Goal: Information Seeking & Learning: Learn about a topic

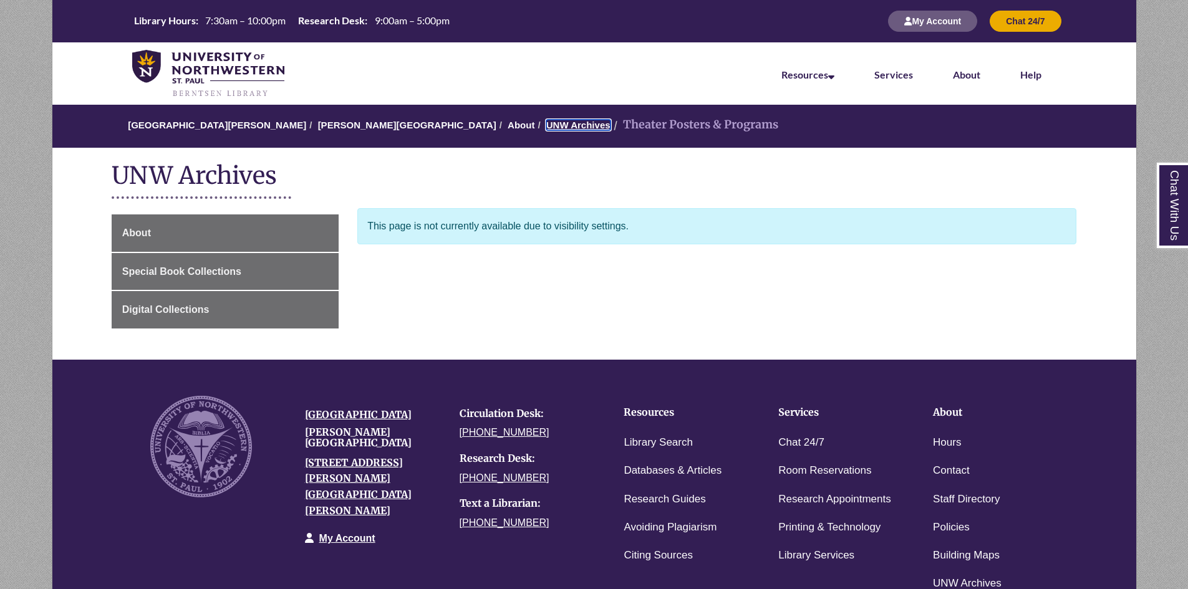
click at [546, 123] on link "UNW Archives" at bounding box center [578, 125] width 64 height 11
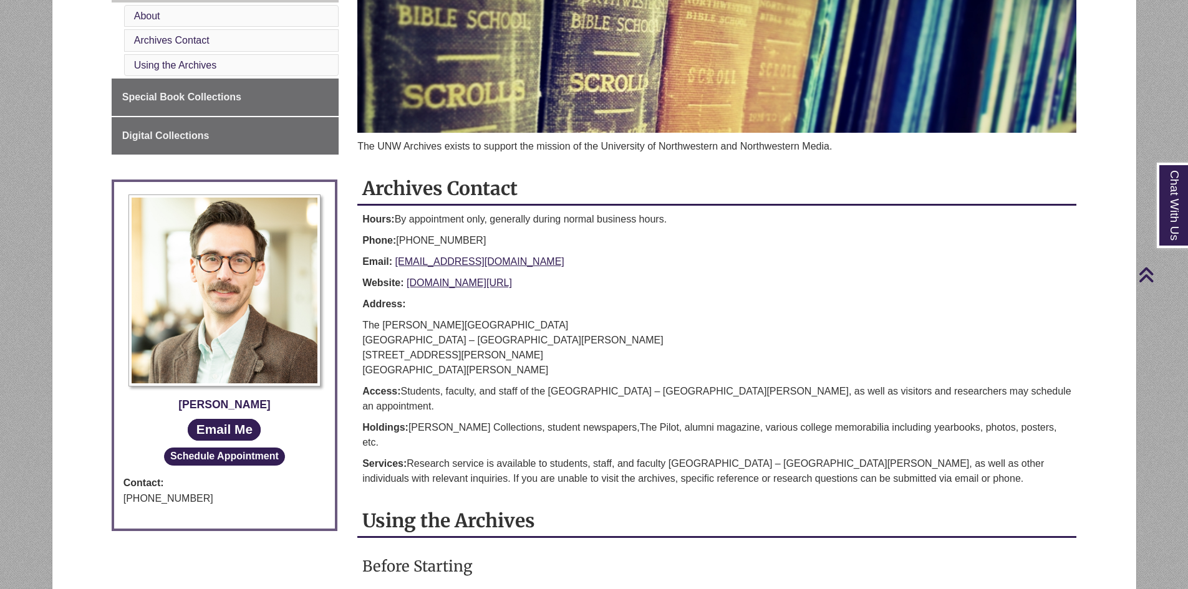
scroll to position [125, 0]
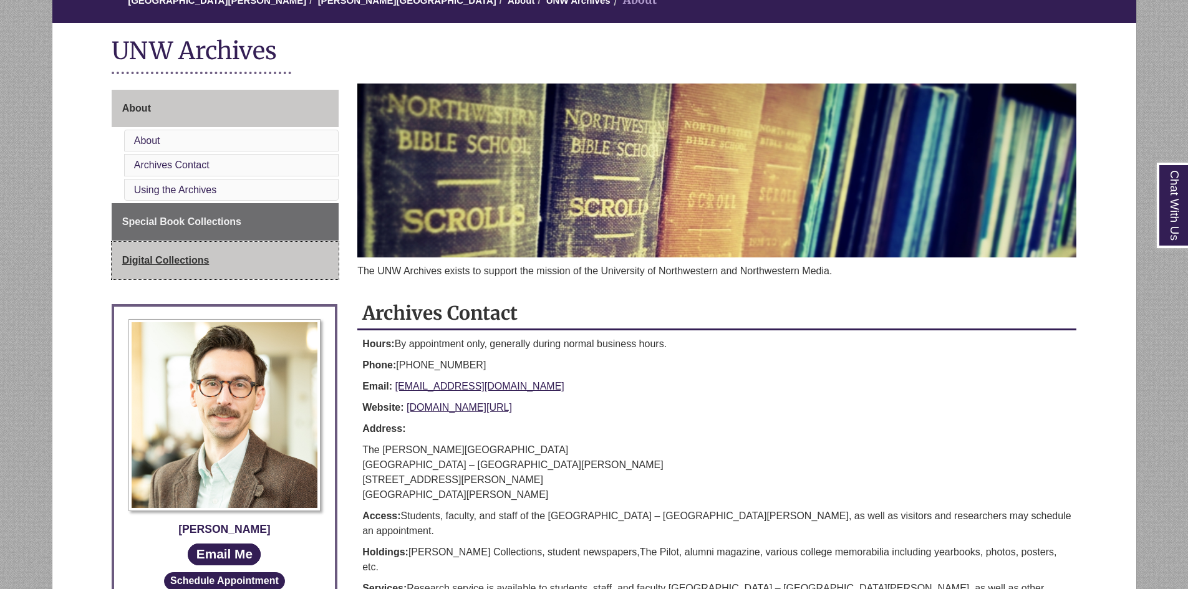
click at [178, 251] on link "Digital Collections" at bounding box center [225, 260] width 227 height 37
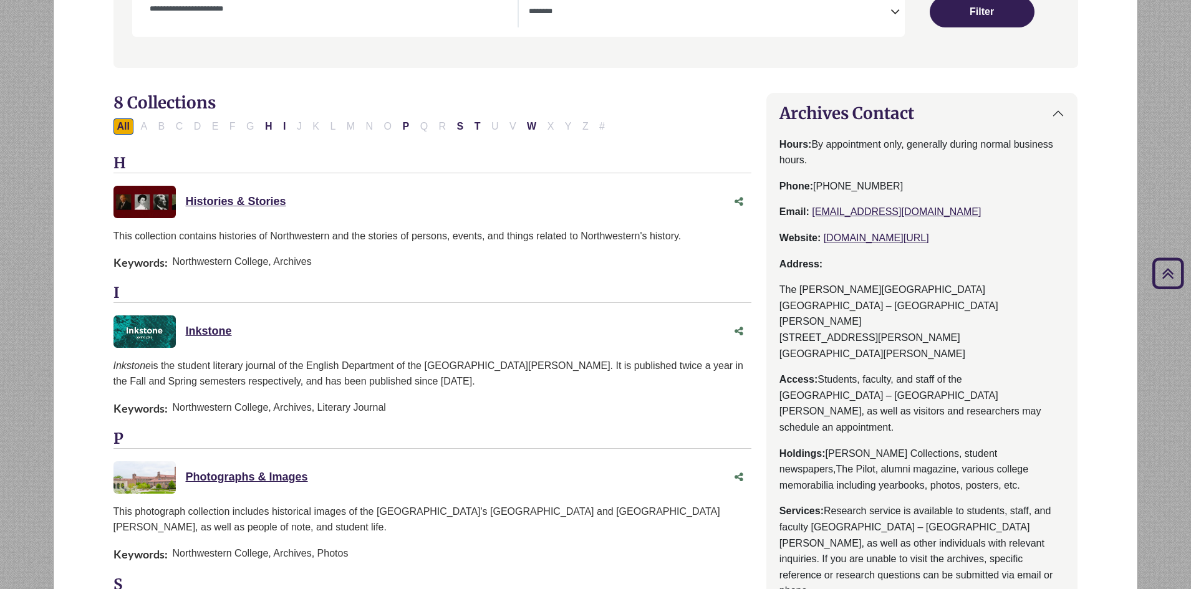
scroll to position [187, 0]
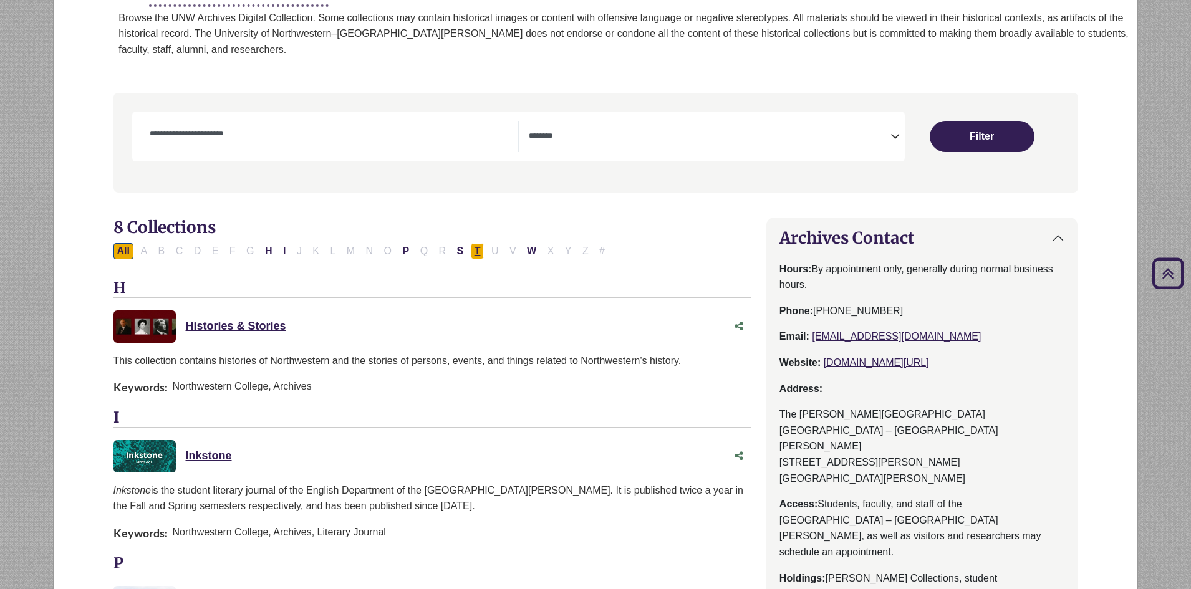
click at [477, 252] on button "T" at bounding box center [478, 251] width 14 height 16
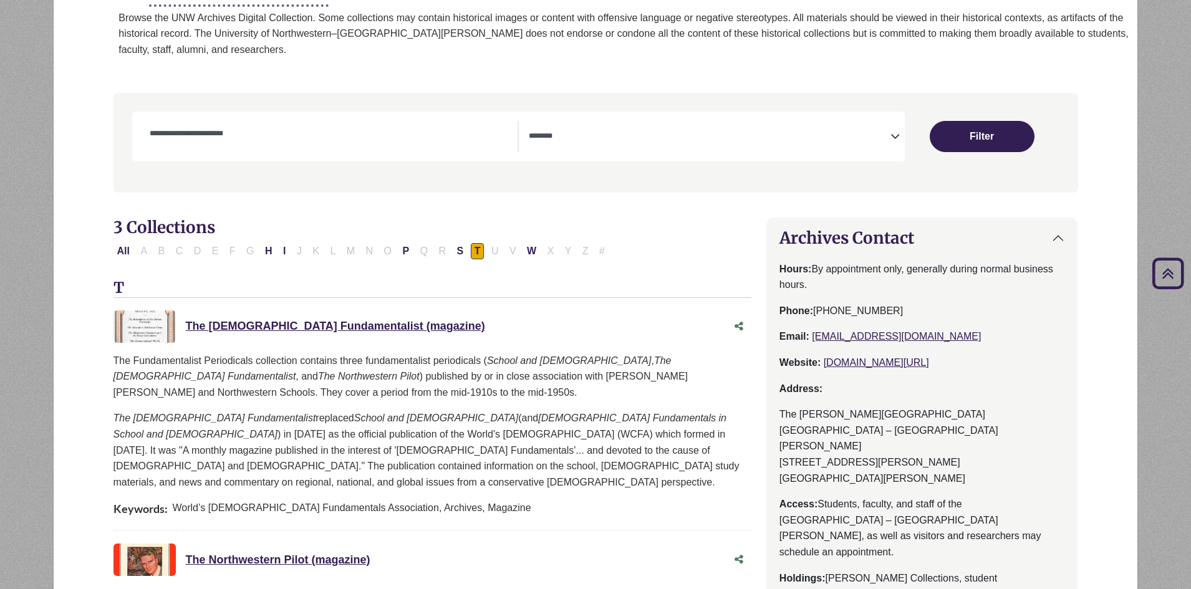
select select "Database Subject Filter"
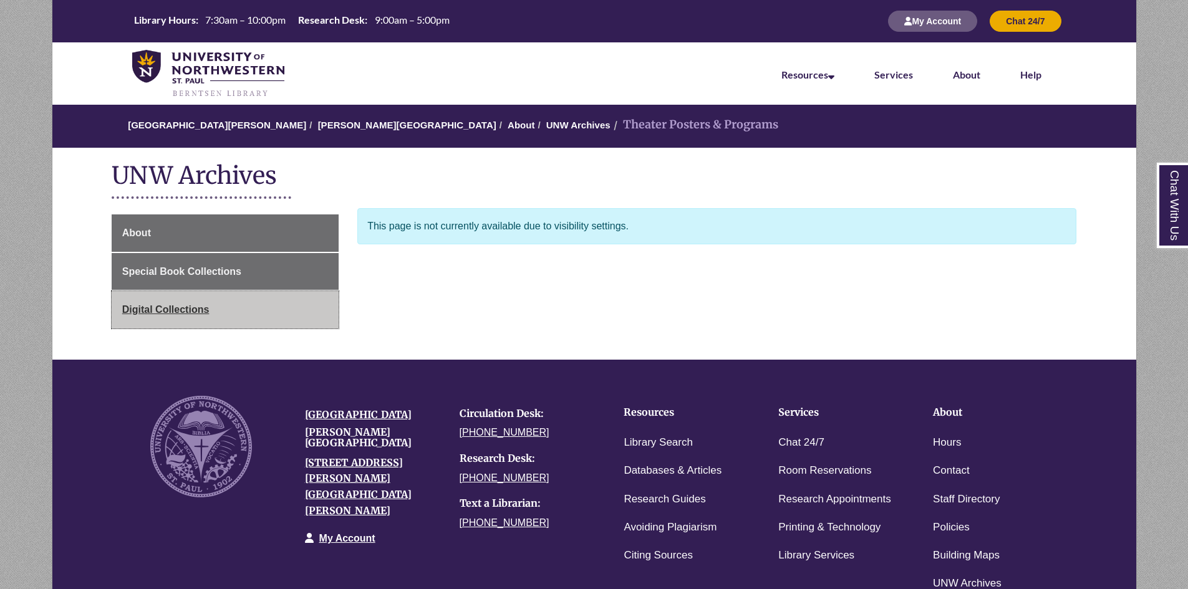
click at [152, 309] on span "Digital Collections" at bounding box center [165, 309] width 87 height 11
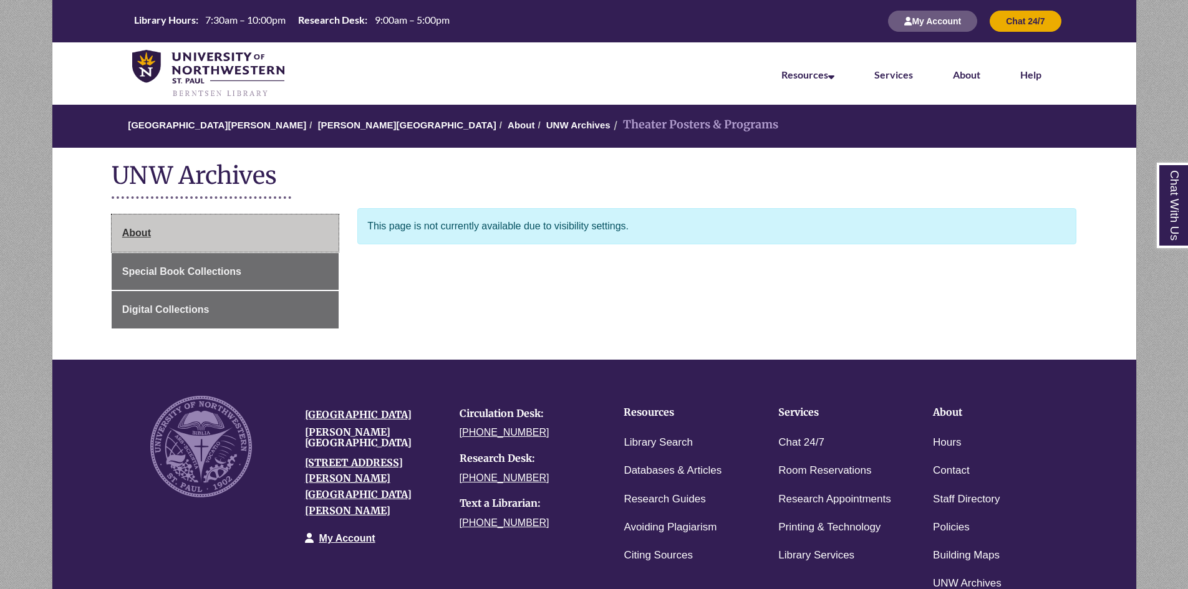
click at [123, 228] on span "About" at bounding box center [136, 233] width 29 height 11
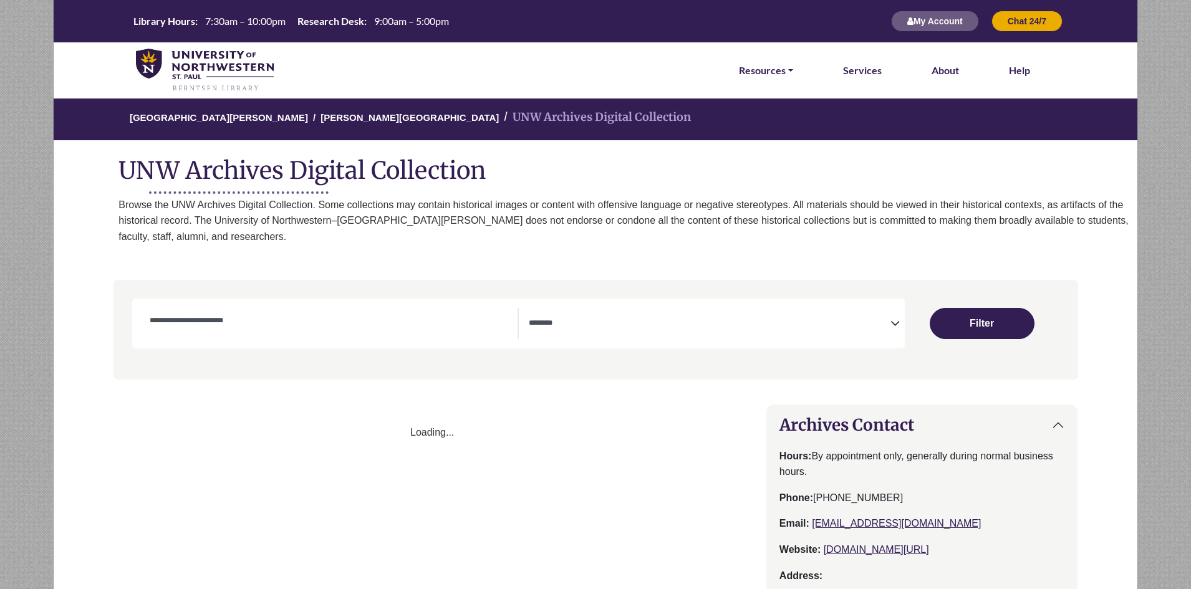
select select "Database Subject Filter"
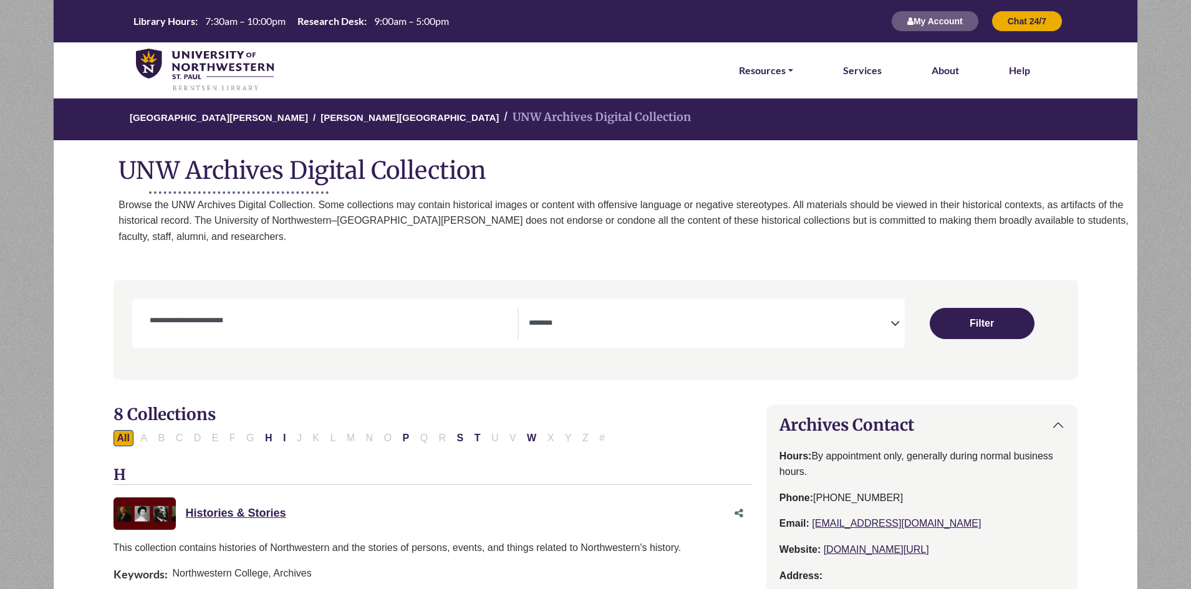
scroll to position [249, 0]
